Goal: Communication & Community: Connect with others

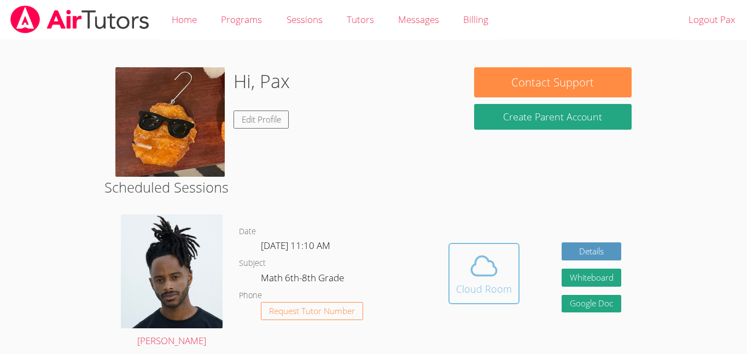
click at [480, 277] on icon at bounding box center [483, 265] width 31 height 31
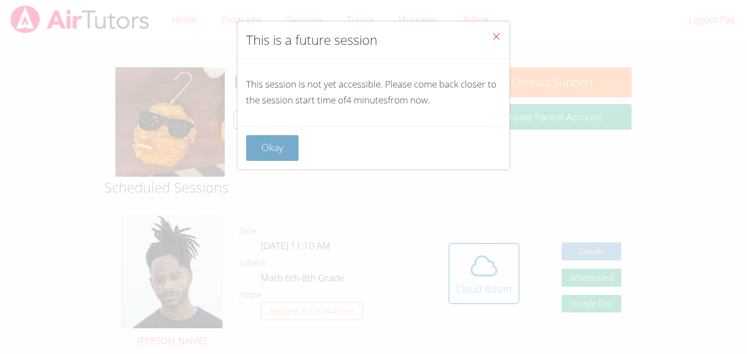
click at [292, 156] on button "Okay" at bounding box center [272, 148] width 52 height 26
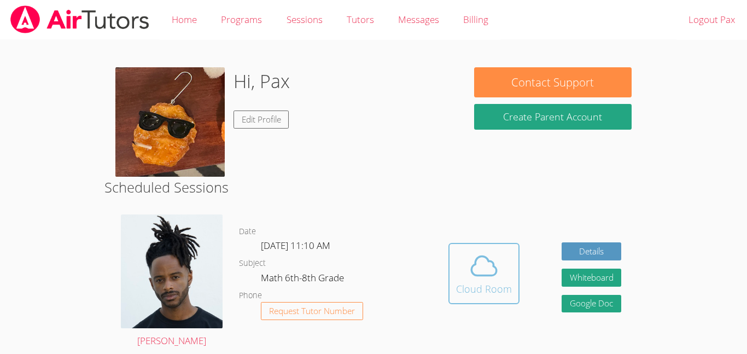
click at [495, 274] on icon at bounding box center [483, 265] width 25 height 19
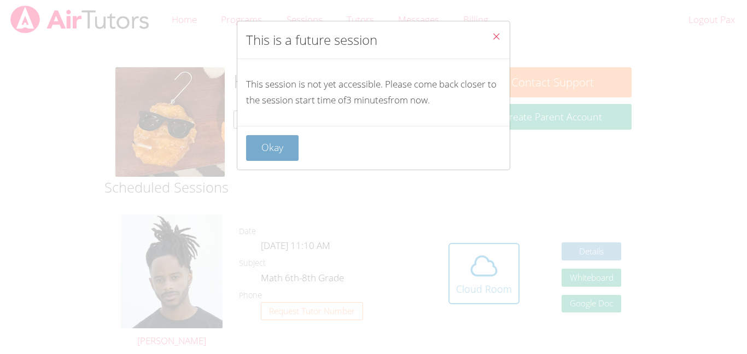
click at [290, 155] on button "Okay" at bounding box center [272, 148] width 52 height 26
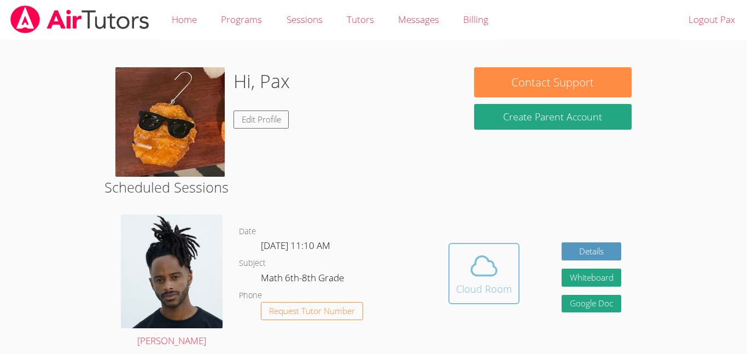
click at [512, 272] on button "Cloud Room" at bounding box center [483, 273] width 71 height 61
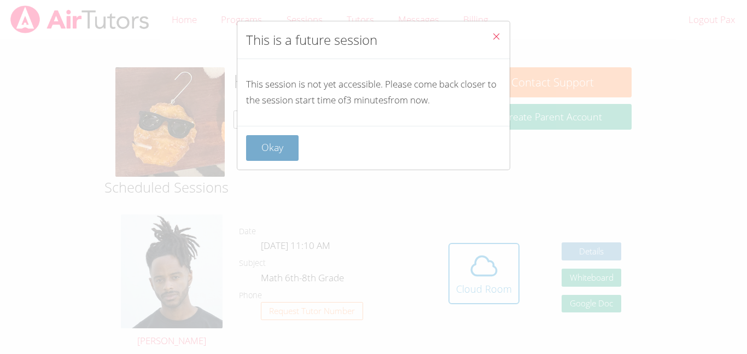
click at [266, 154] on button "Okay" at bounding box center [272, 148] width 52 height 26
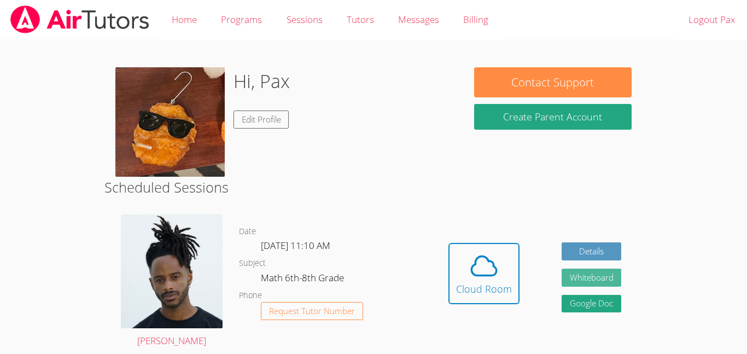
click at [599, 274] on button "Whiteboard" at bounding box center [591, 277] width 60 height 18
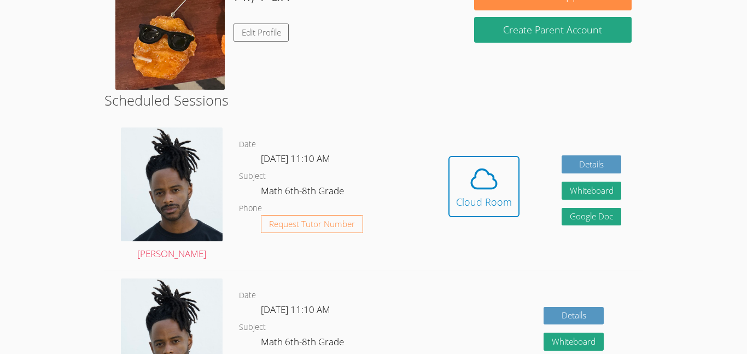
scroll to position [90, 0]
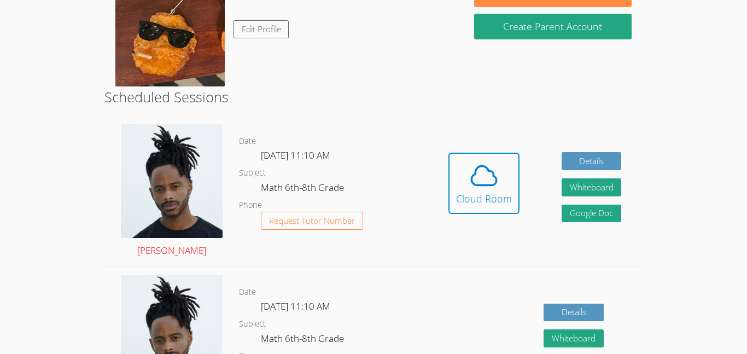
click at [194, 255] on link "[PERSON_NAME]" at bounding box center [172, 191] width 102 height 134
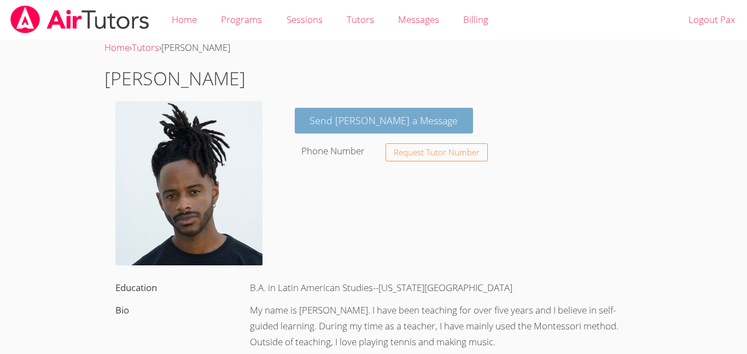
click at [380, 116] on link "Send [PERSON_NAME] a Message" at bounding box center [384, 121] width 179 height 26
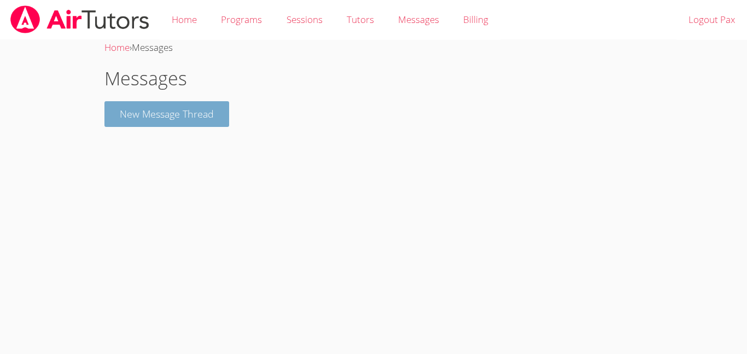
click at [174, 115] on button "New Message Thread" at bounding box center [166, 114] width 125 height 26
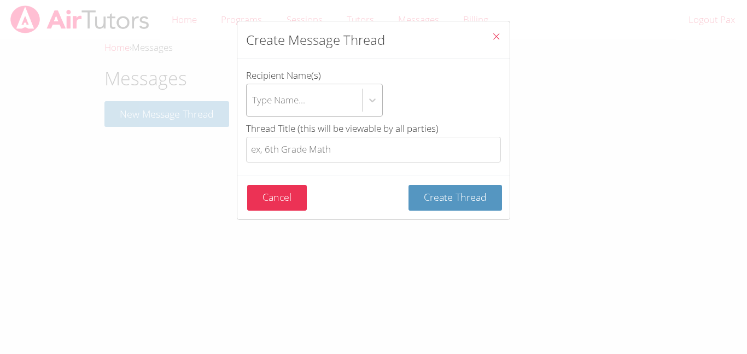
click at [317, 102] on div "Type Name..." at bounding box center [304, 100] width 115 height 32
click at [253, 102] on input "Recipient Name(s) Type Name..." at bounding box center [252, 99] width 1 height 25
type input "k"
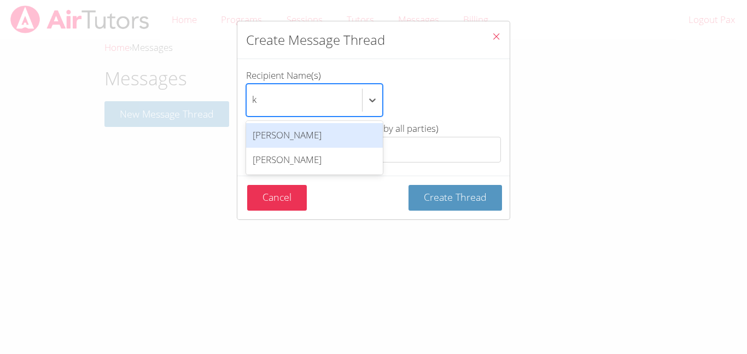
click at [285, 135] on div "[PERSON_NAME]" at bounding box center [314, 135] width 137 height 25
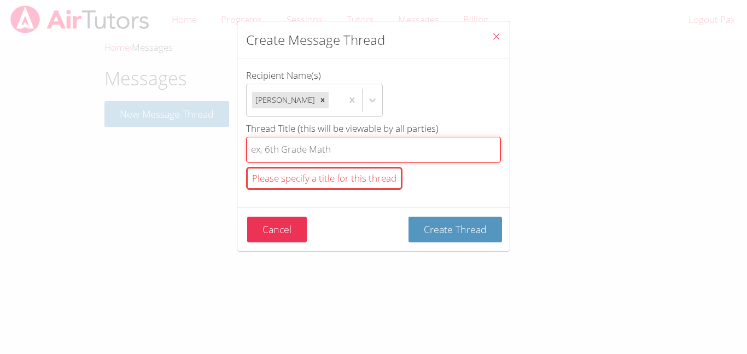
click at [307, 143] on input "Thread Title (this will be viewable by all parties) Please specify a title for …" at bounding box center [373, 150] width 255 height 26
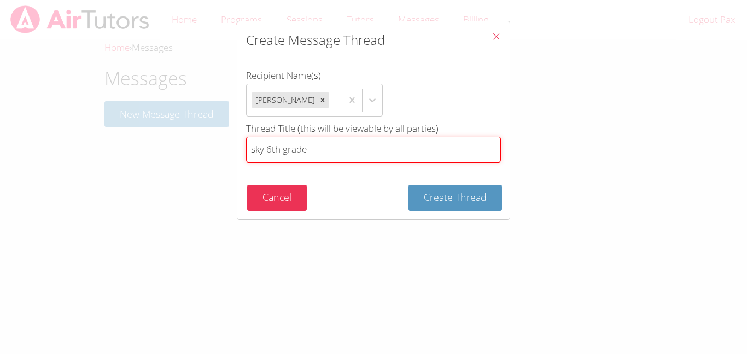
click at [405, 145] on input "sky 6th grade" at bounding box center [373, 150] width 255 height 26
type input "s"
type input "my mommy big toes [PERSON_NAME]"
drag, startPoint x: 386, startPoint y: 142, endPoint x: 0, endPoint y: 90, distance: 389.5
click at [0, 90] on div "Create Message Thread Recipient Name(s) [PERSON_NAME] Thread Title (this will b…" at bounding box center [373, 177] width 747 height 354
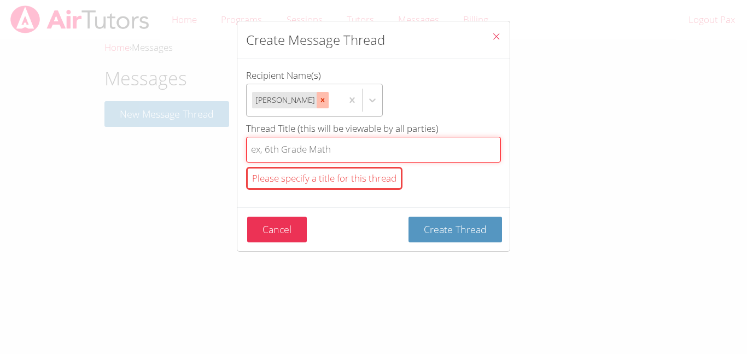
click at [319, 103] on icon "btn solid blue btn-info" at bounding box center [323, 100] width 8 height 8
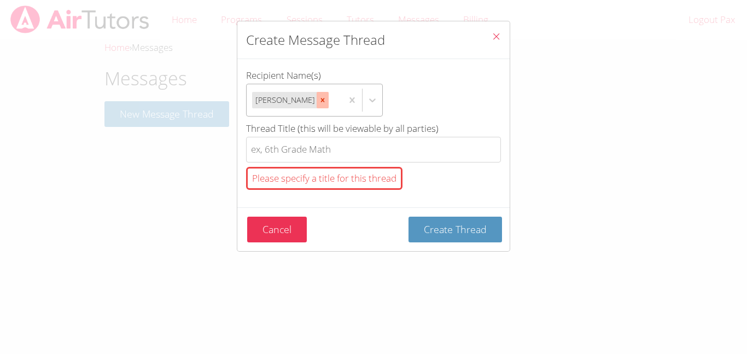
click at [331, 103] on input "Recipient Name(s) [PERSON_NAME]" at bounding box center [331, 99] width 1 height 25
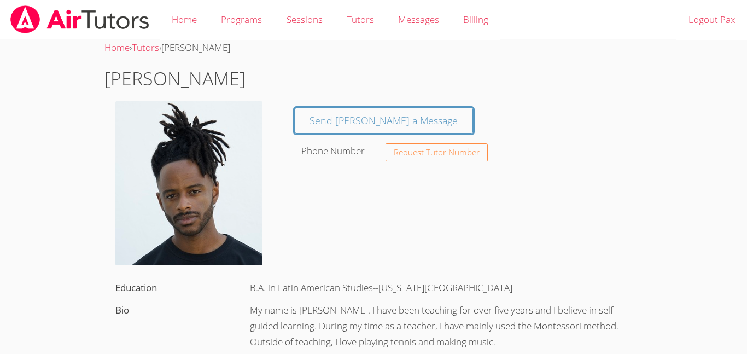
scroll to position [90, 0]
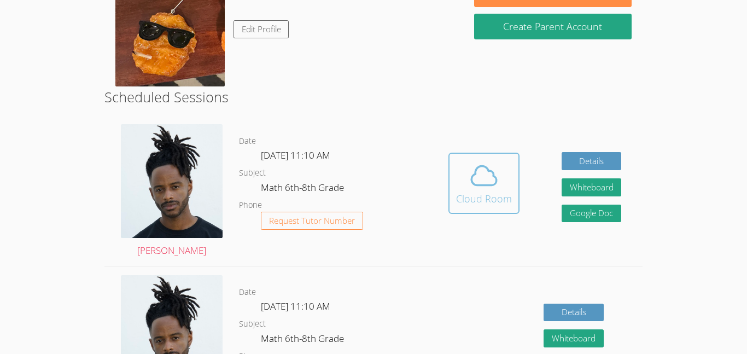
click at [498, 192] on div "Cloud Room" at bounding box center [484, 198] width 56 height 15
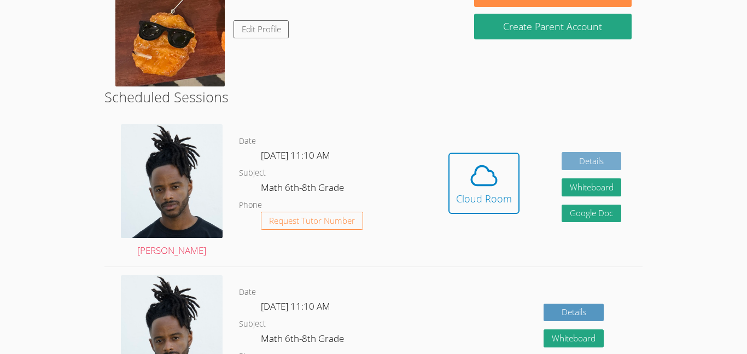
click at [589, 163] on link "Details" at bounding box center [591, 161] width 60 height 18
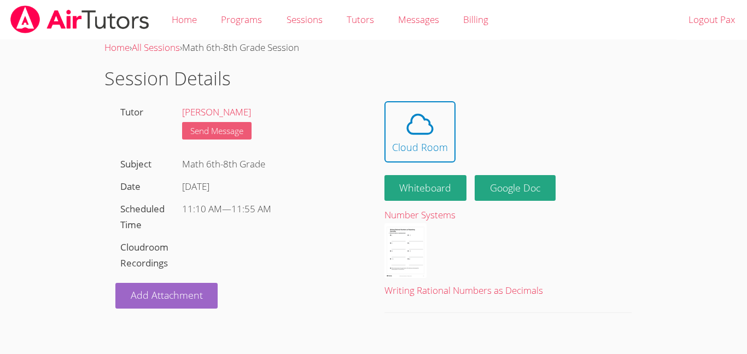
click at [228, 138] on link "Send Message" at bounding box center [216, 131] width 69 height 18
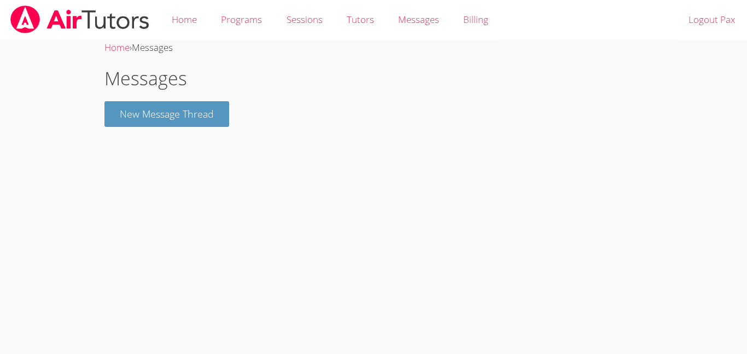
click at [213, 127] on div "Home › Messages Messages New Message Thread" at bounding box center [373, 88] width 560 height 96
click at [211, 119] on button "New Message Thread" at bounding box center [166, 114] width 125 height 26
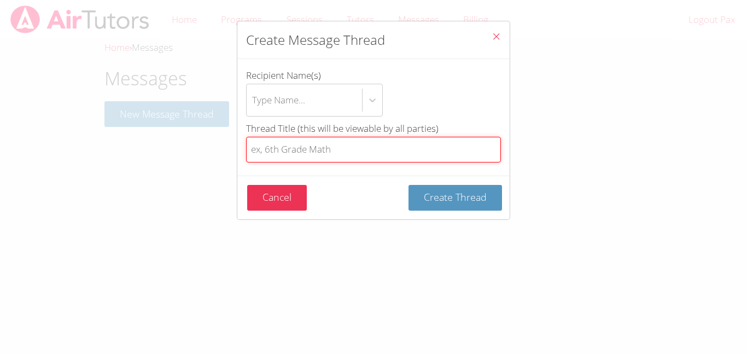
click at [280, 154] on input "Thread Title (this will be viewable by all parties)" at bounding box center [373, 150] width 255 height 26
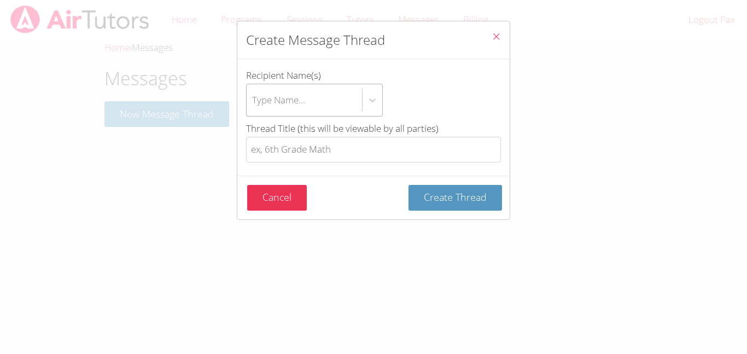
click at [299, 104] on div "Type Name..." at bounding box center [278, 100] width 53 height 16
click at [253, 104] on input "Recipient Name(s) Type Name..." at bounding box center [252, 99] width 1 height 25
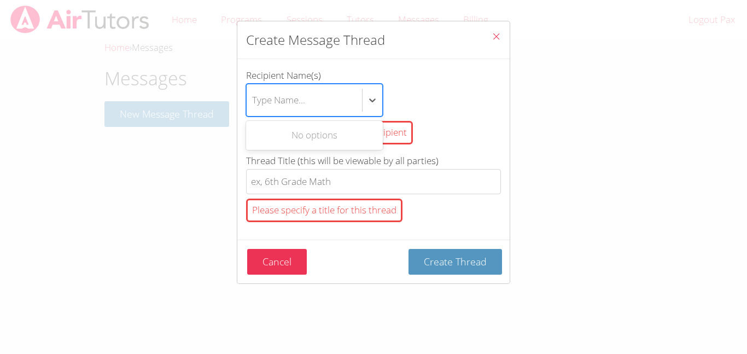
type input "k"
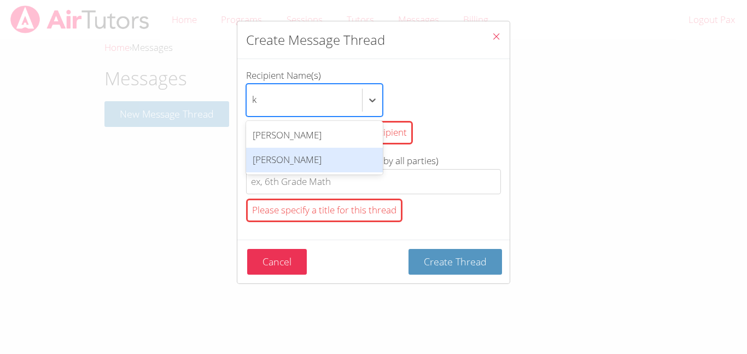
click at [278, 163] on div "[PERSON_NAME]" at bounding box center [314, 160] width 137 height 25
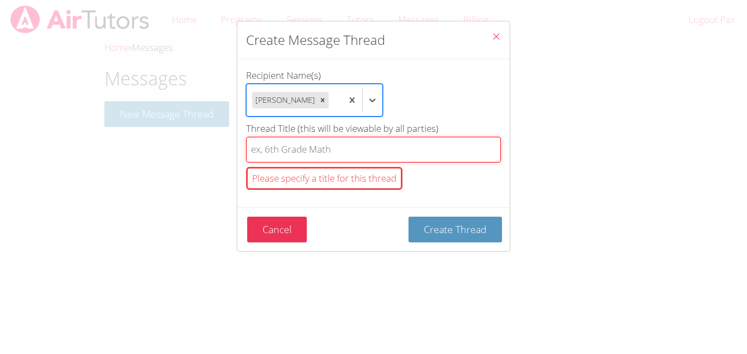
click at [278, 162] on input "Thread Title (this will be viewable by all parties) Please specify a title for …" at bounding box center [373, 150] width 255 height 26
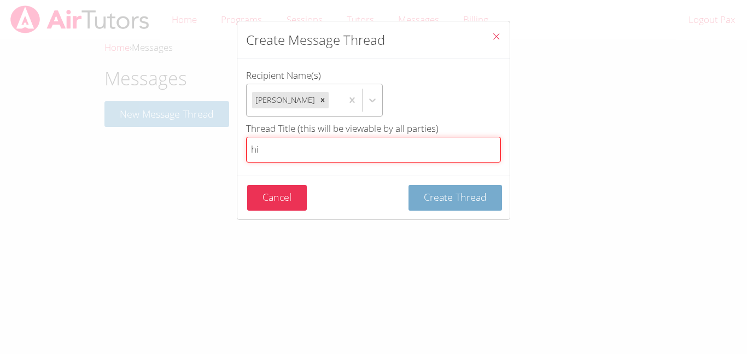
type input "hi"
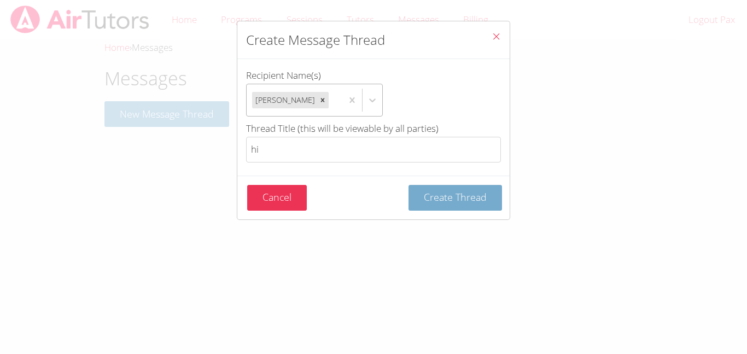
click at [450, 203] on span "Create Thread" at bounding box center [455, 196] width 63 height 13
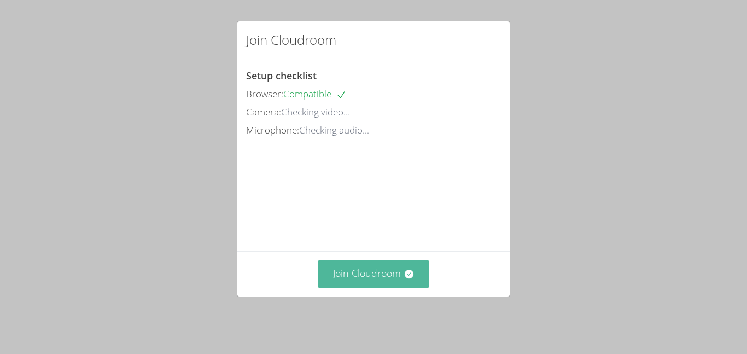
click at [387, 277] on button "Join Cloudroom" at bounding box center [374, 273] width 112 height 27
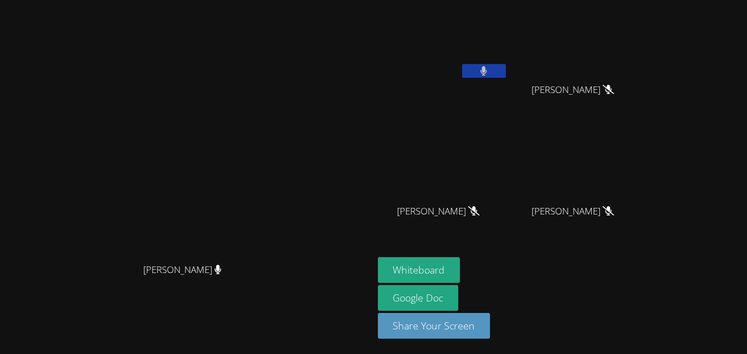
click at [487, 74] on icon at bounding box center [483, 70] width 7 height 9
click at [489, 74] on icon at bounding box center [483, 70] width 11 height 9
click at [506, 78] on div at bounding box center [484, 72] width 44 height 16
click at [506, 77] on button at bounding box center [484, 71] width 44 height 14
click at [489, 70] on icon at bounding box center [483, 70] width 11 height 9
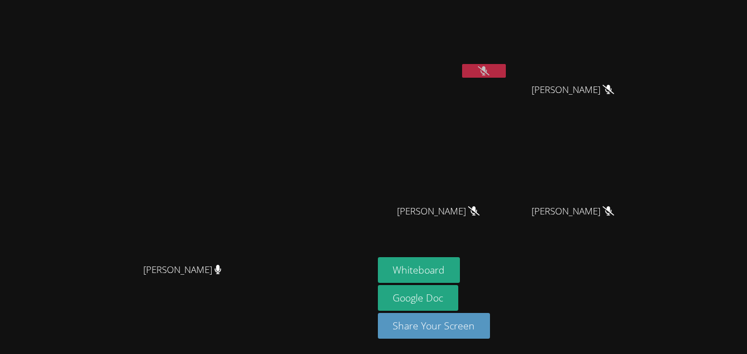
click at [489, 73] on icon at bounding box center [483, 70] width 11 height 9
click at [489, 66] on icon at bounding box center [483, 70] width 11 height 9
click at [506, 68] on button at bounding box center [484, 71] width 44 height 14
click at [489, 73] on icon at bounding box center [483, 70] width 11 height 9
click at [506, 78] on div at bounding box center [484, 72] width 44 height 16
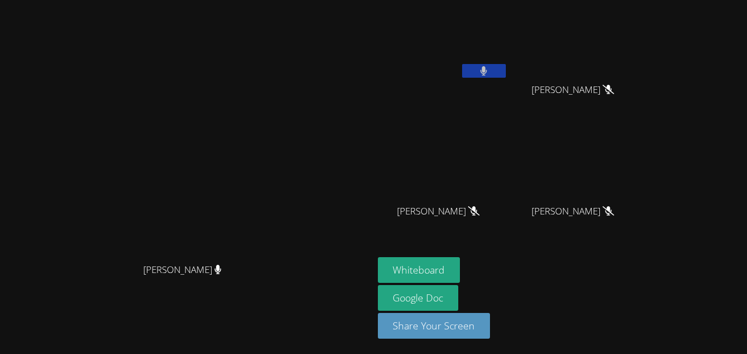
click at [487, 75] on icon at bounding box center [483, 70] width 7 height 9
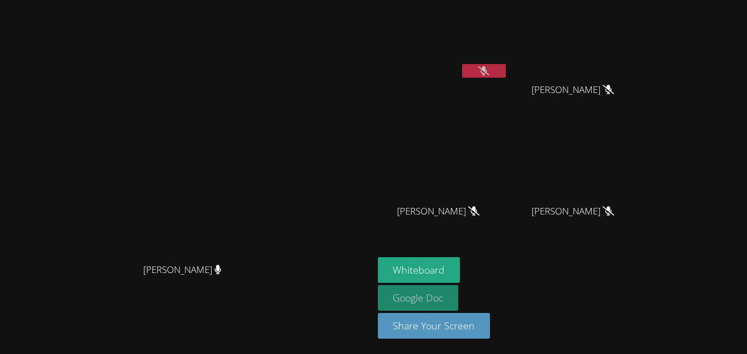
click at [459, 303] on link "Google Doc" at bounding box center [418, 298] width 81 height 26
click at [506, 68] on button at bounding box center [484, 71] width 44 height 14
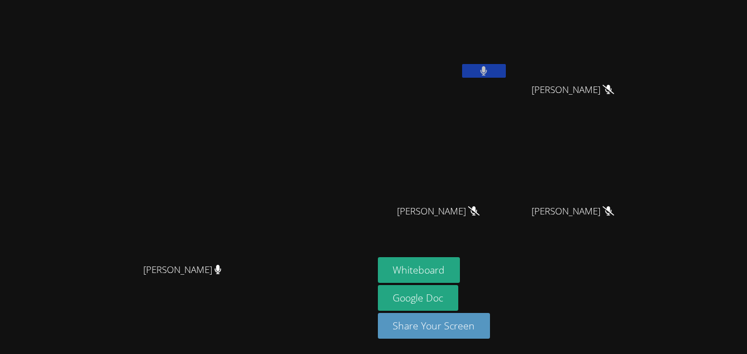
click at [506, 71] on button at bounding box center [484, 71] width 44 height 14
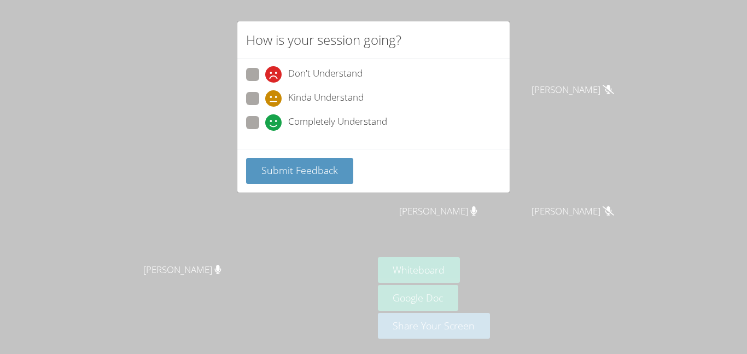
click at [265, 131] on span at bounding box center [265, 131] width 0 height 0
click at [265, 123] on input "Completely Understand" at bounding box center [269, 120] width 9 height 9
radio input "true"
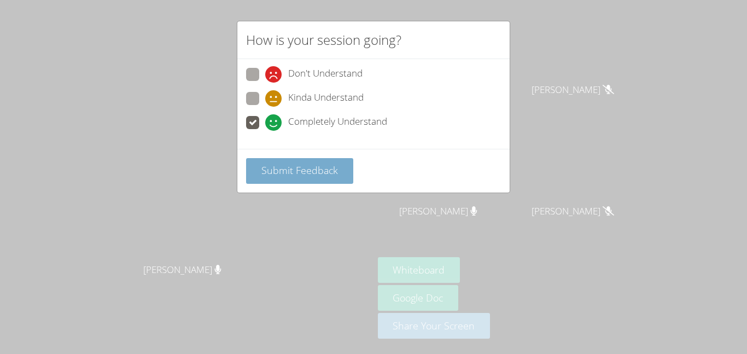
click at [289, 175] on span "Submit Feedback" at bounding box center [299, 169] width 77 height 13
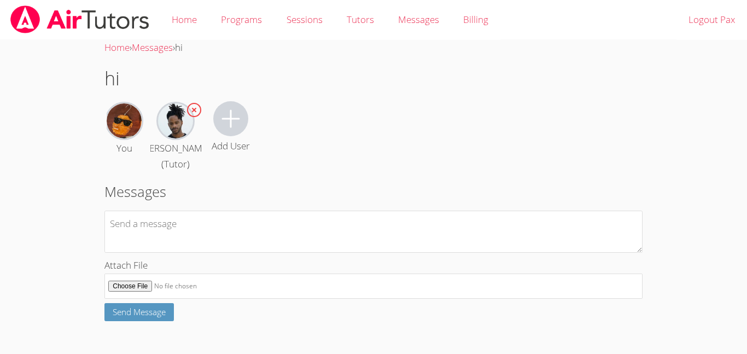
scroll to position [38, 0]
